Goal: Task Accomplishment & Management: Use online tool/utility

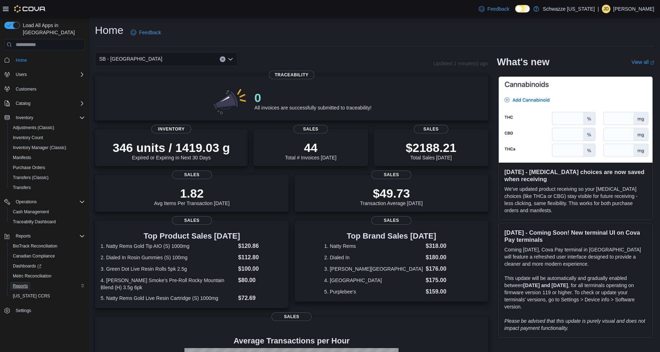
click at [24, 283] on span "Reports" at bounding box center [20, 286] width 15 height 6
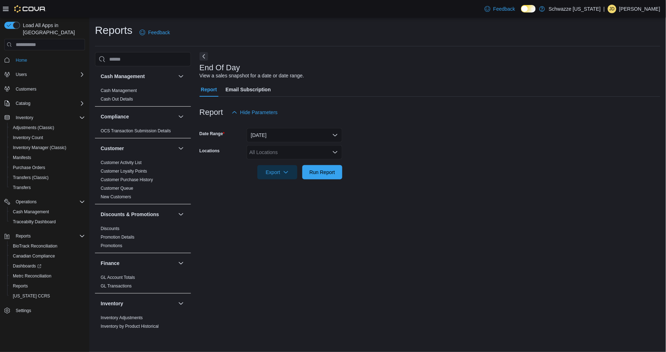
click at [299, 154] on div "All Locations" at bounding box center [295, 152] width 96 height 14
type input "**"
click at [308, 178] on div "SB - [GEOGRAPHIC_DATA]" at bounding box center [294, 174] width 87 height 7
click at [348, 172] on form "Date Range [DATE] Locations [GEOGRAPHIC_DATA] - [GEOGRAPHIC_DATA] Export Run Re…" at bounding box center [429, 150] width 461 height 60
click at [316, 171] on span "Run Report" at bounding box center [322, 171] width 26 height 7
